Goal: Transaction & Acquisition: Purchase product/service

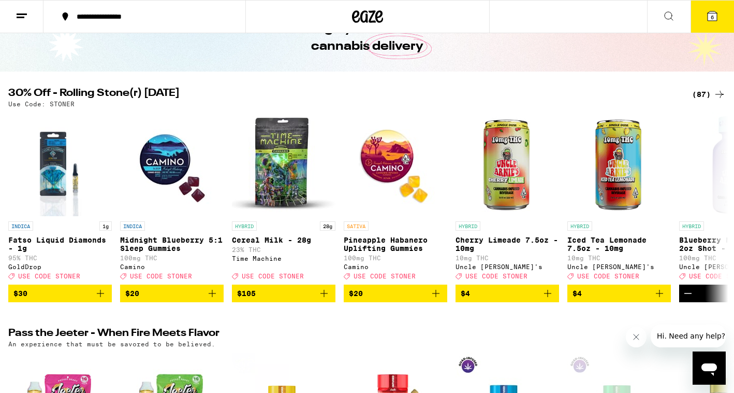
click at [714, 15] on span "6" at bounding box center [712, 17] width 3 height 6
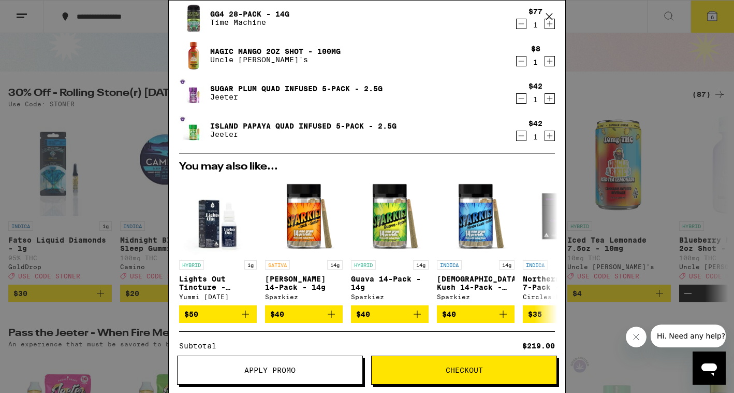
scroll to position [257, 0]
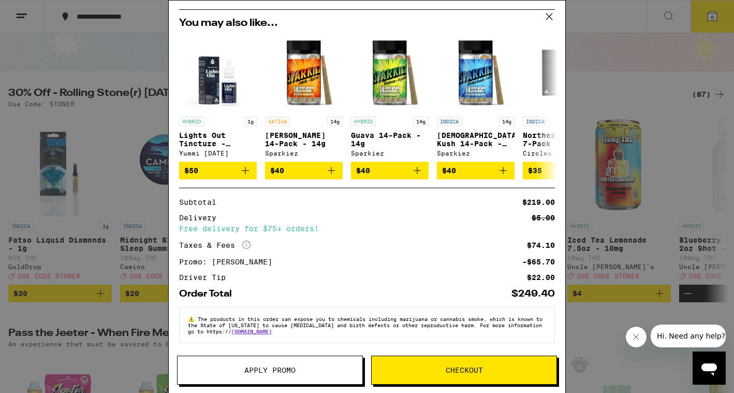
click at [478, 369] on span "Checkout" at bounding box center [464, 369] width 37 height 7
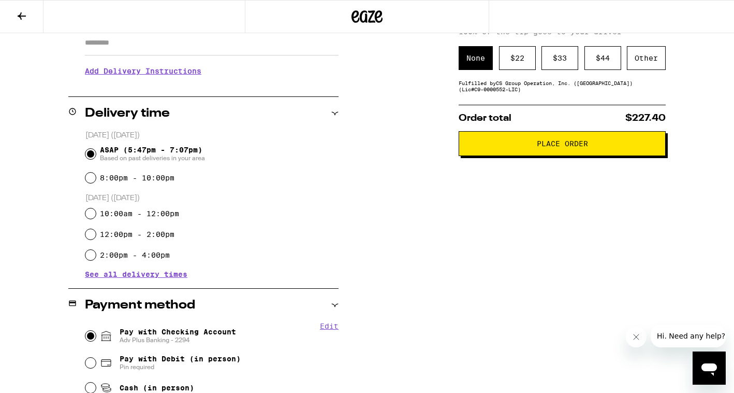
scroll to position [49, 0]
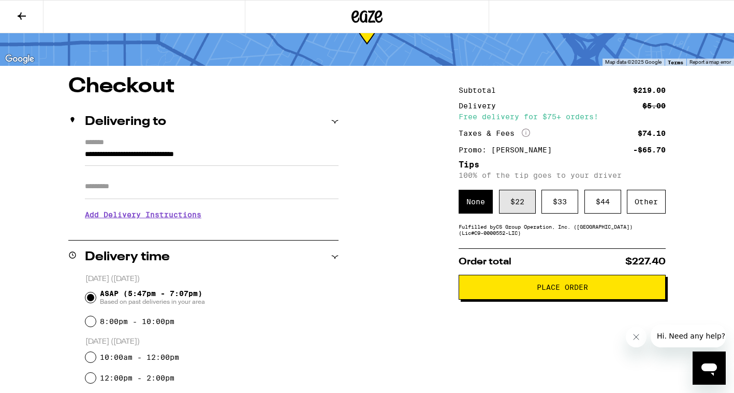
click at [511, 207] on div "$ 22" at bounding box center [517, 202] width 37 height 24
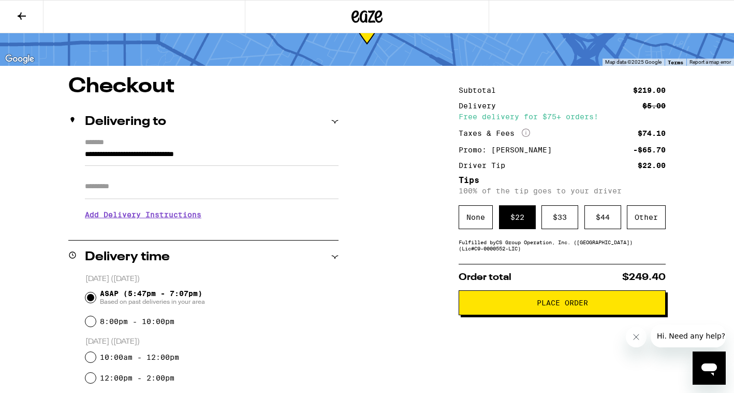
click at [541, 314] on button "Place Order" at bounding box center [562, 302] width 207 height 25
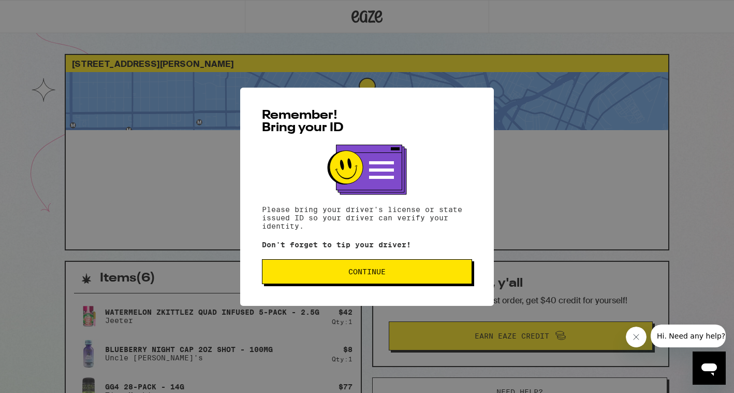
click at [307, 284] on button "Continue" at bounding box center [367, 271] width 210 height 25
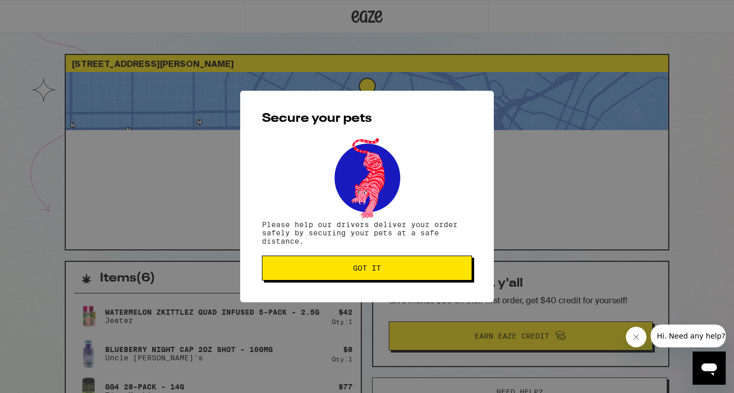
click at [306, 275] on button "Got it" at bounding box center [367, 267] width 210 height 25
